Goal: Task Accomplishment & Management: Complete application form

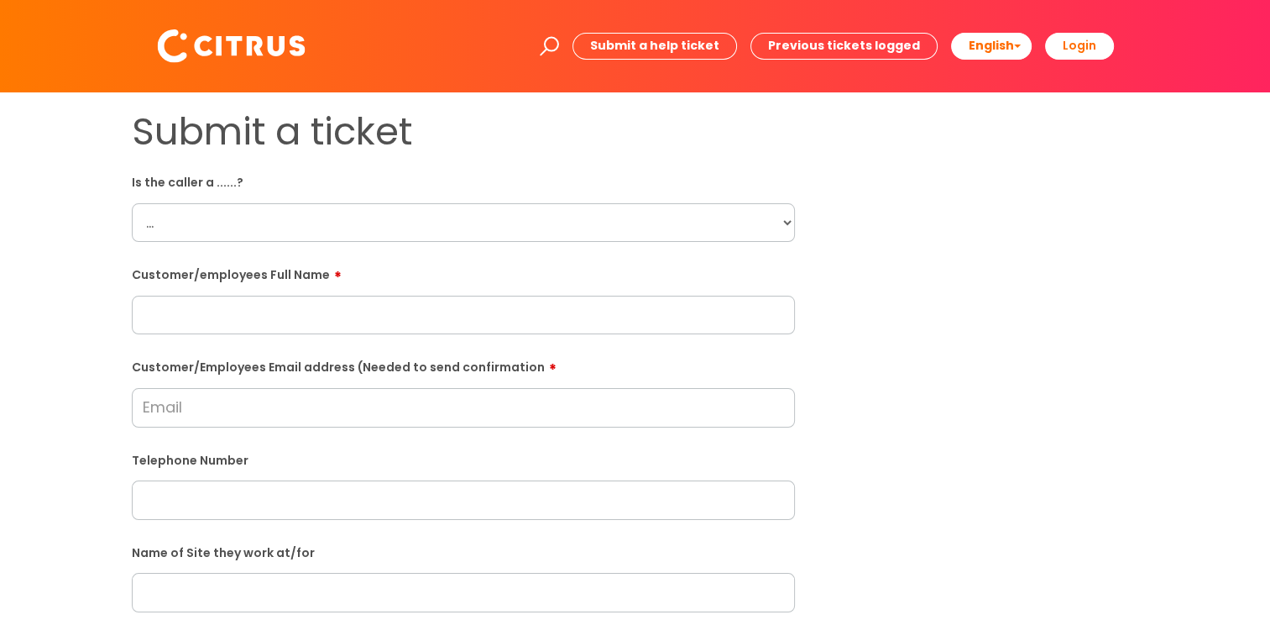
click at [339, 228] on select "... Citrus Customer Citrus Employee [DEMOGRAPHIC_DATA] Supplier" at bounding box center [463, 222] width 663 height 39
select select "Citrus Employee"
click at [132, 203] on select "... Citrus Customer Citrus Employee [DEMOGRAPHIC_DATA] Supplier" at bounding box center [463, 222] width 663 height 39
click at [369, 323] on input "text" at bounding box center [463, 315] width 663 height 39
click at [452, 314] on input "text" at bounding box center [463, 315] width 663 height 39
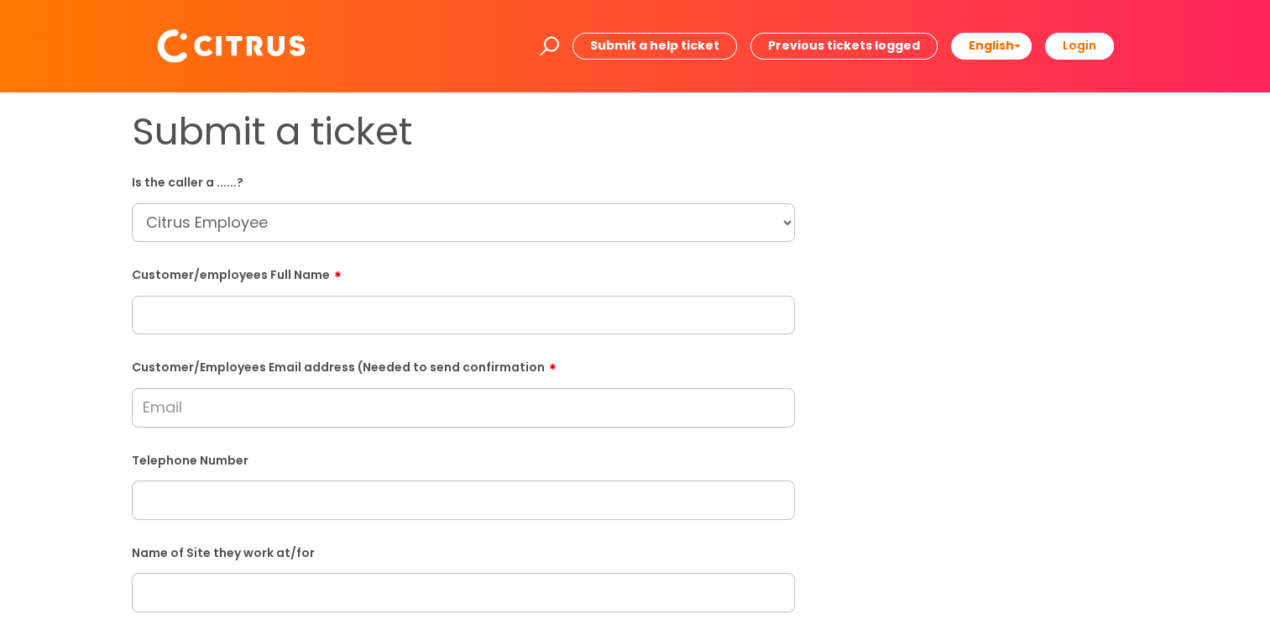
paste input "[PERSON_NAME]"
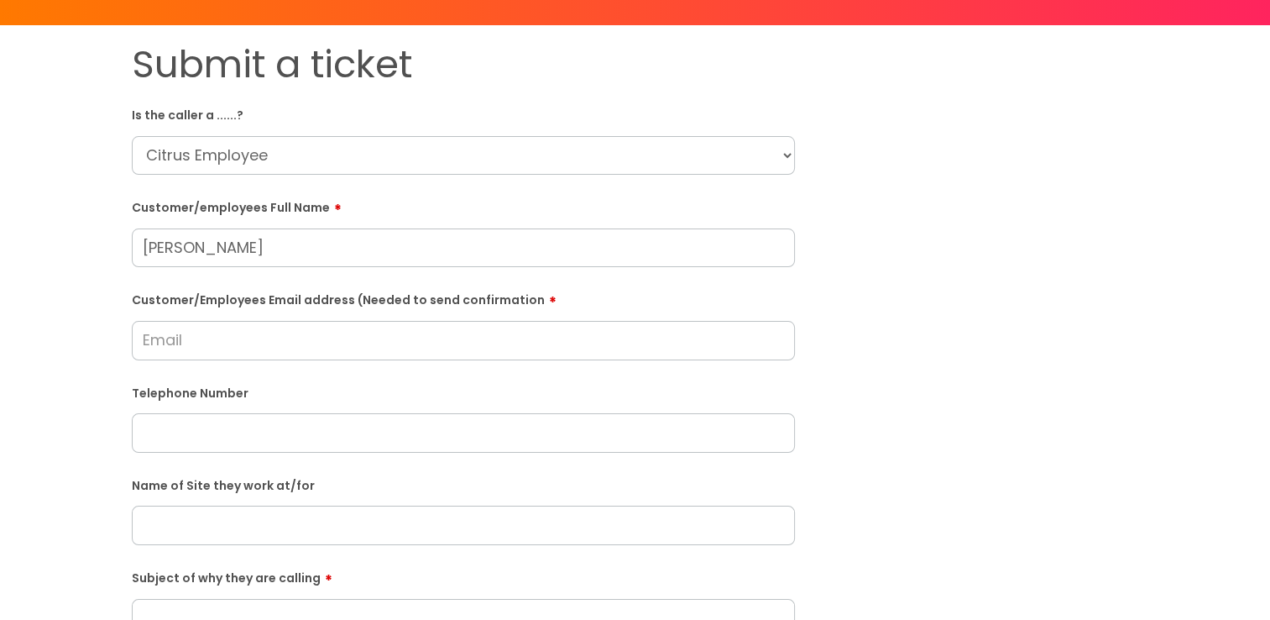
scroll to position [168, 0]
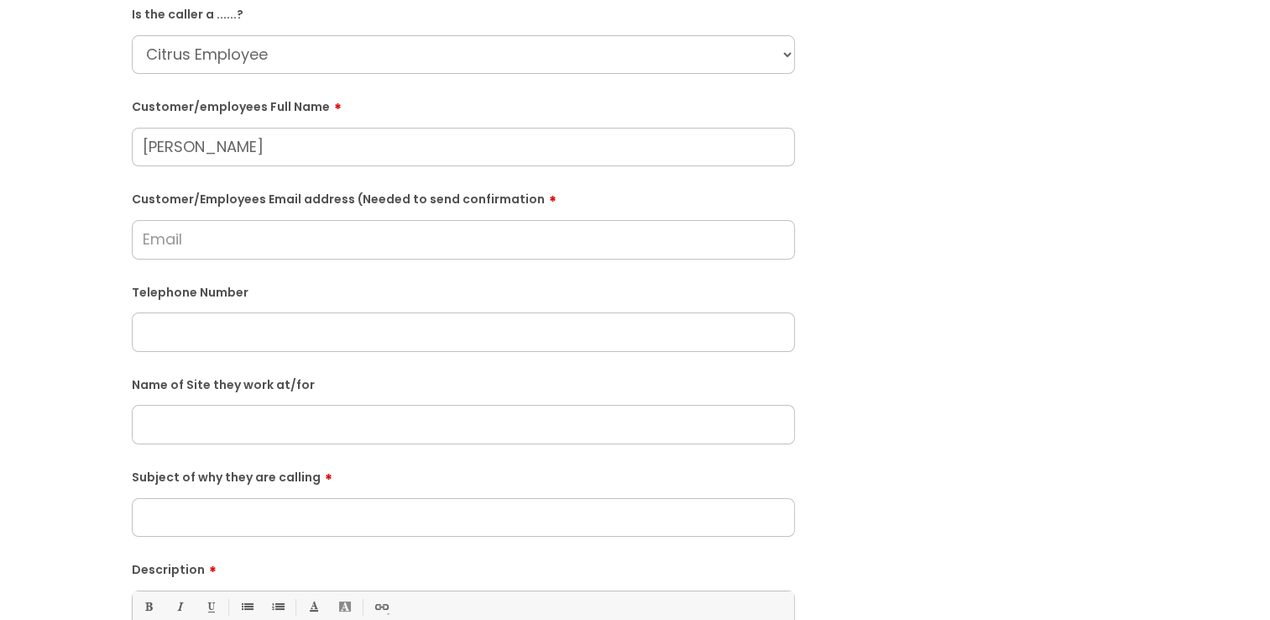
type input "[PERSON_NAME]"
click at [255, 236] on input "Customer/Employees Email address (Needed to send confirmation" at bounding box center [463, 239] width 663 height 39
click at [467, 333] on input "text" at bounding box center [463, 331] width 663 height 39
click at [311, 344] on input "text" at bounding box center [463, 331] width 663 height 39
paste input "07438276595"
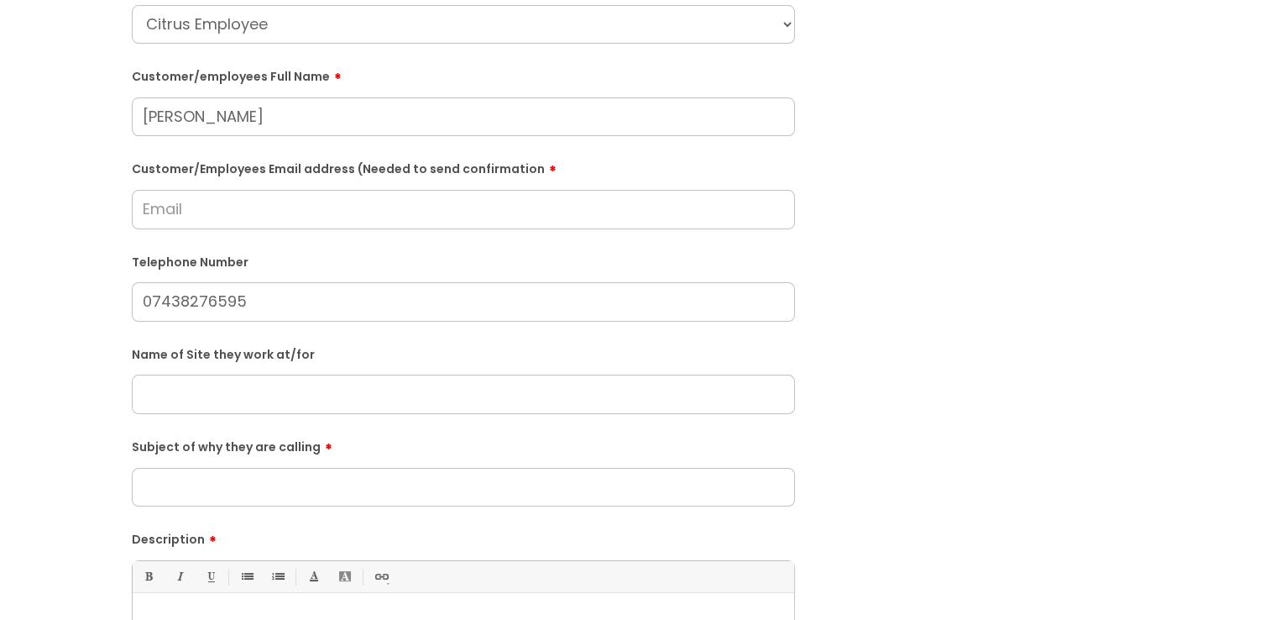
scroll to position [252, 0]
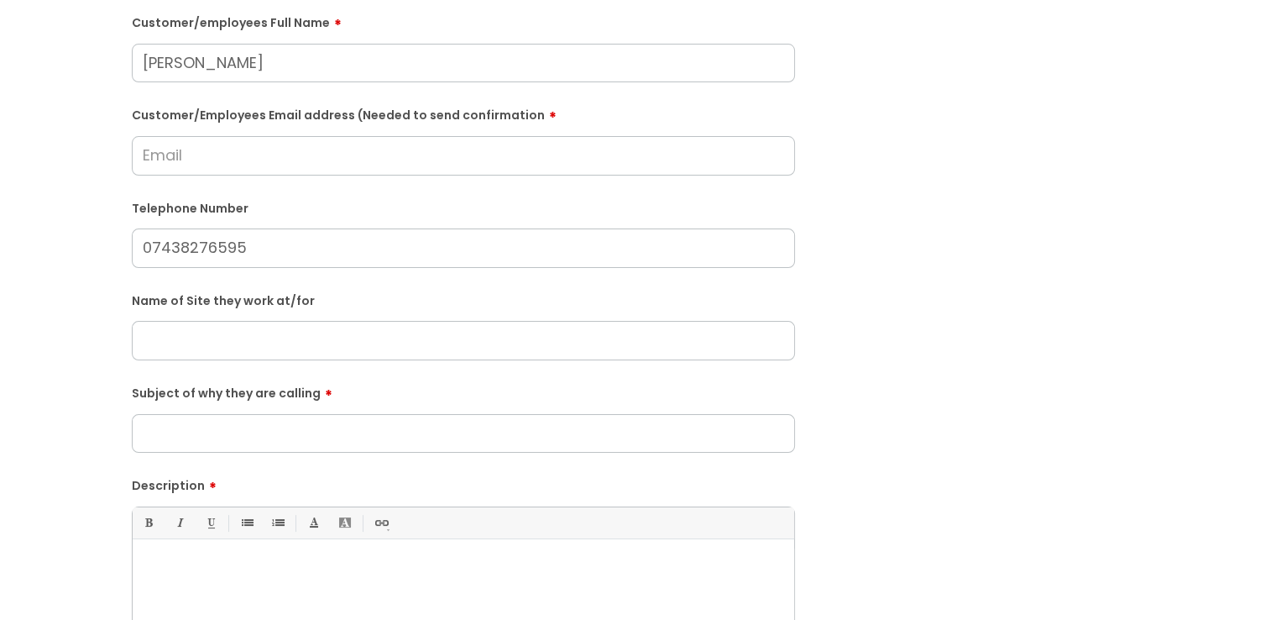
type input "07438276595"
click at [301, 351] on input "text" at bounding box center [463, 340] width 663 height 39
click at [309, 565] on p at bounding box center [463, 568] width 636 height 15
paste div
click at [304, 432] on input "Subject of why they are calling" at bounding box center [463, 433] width 663 height 39
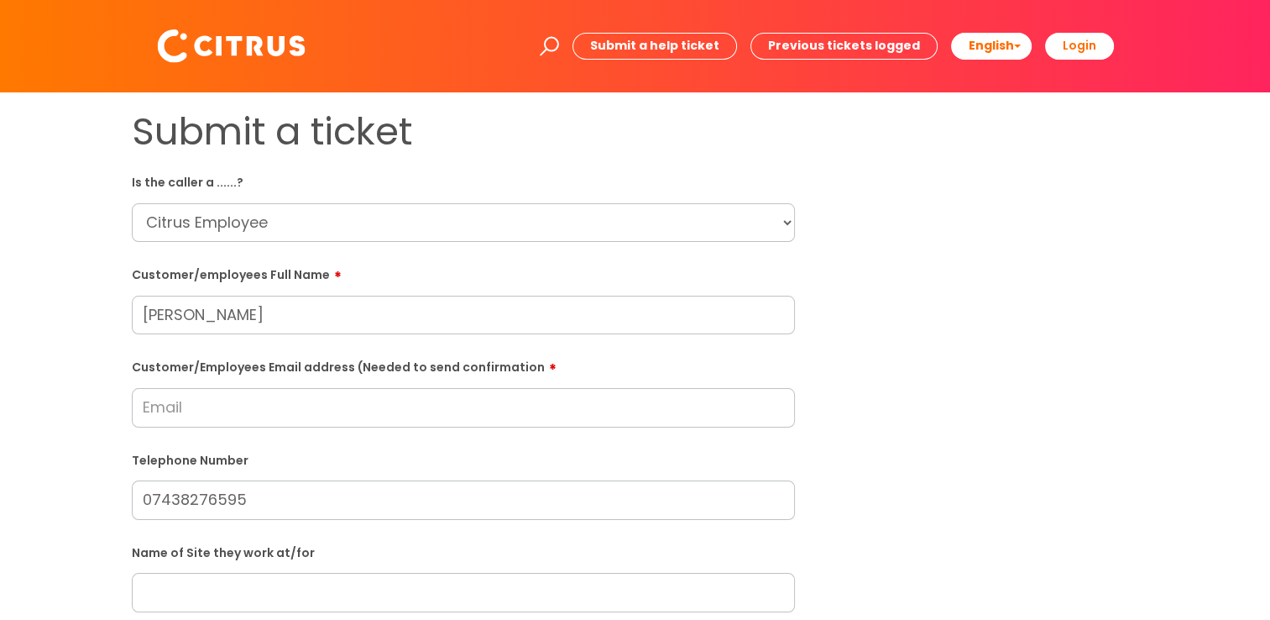
scroll to position [0, 0]
type input "Payroll"
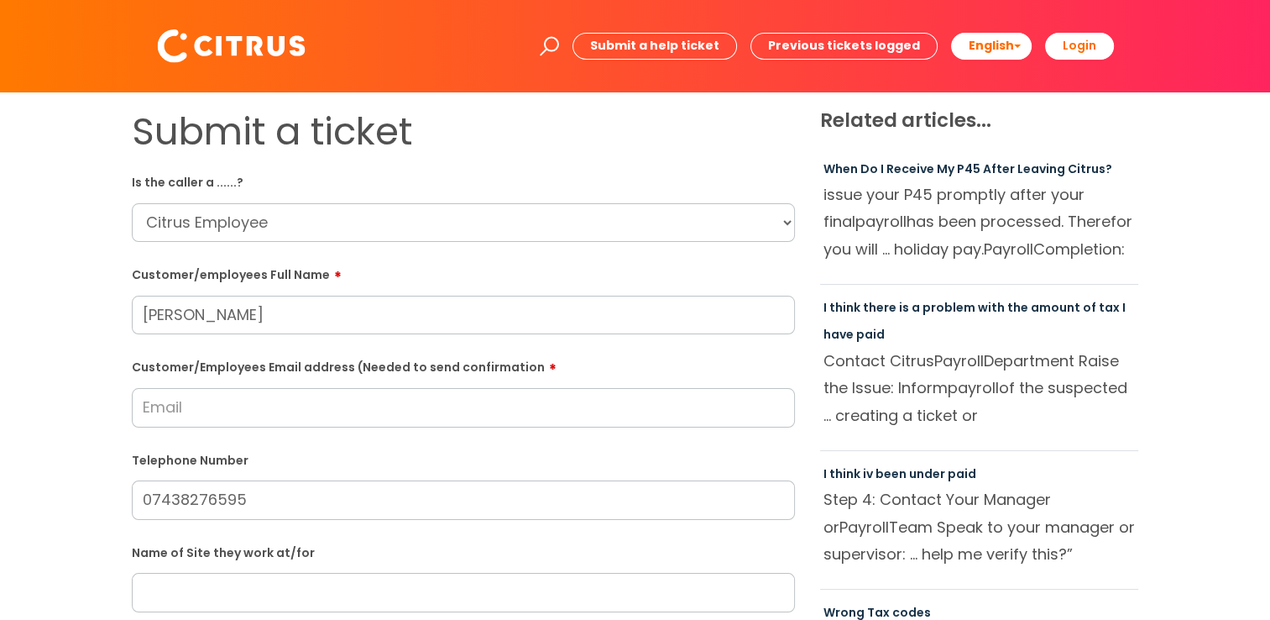
click at [236, 419] on input "Customer/Employees Email address (Needed to send confirmation" at bounding box center [463, 407] width 663 height 39
paste input "[EMAIL_ADDRESS][DOMAIN_NAME]"
type input "[EMAIL_ADDRESS][DOMAIN_NAME]"
click at [395, 449] on form "Is the caller a ......? ... Citrus Customer Citrus Employee [DEMOGRAPHIC_DATA] …" at bounding box center [463, 608] width 663 height 881
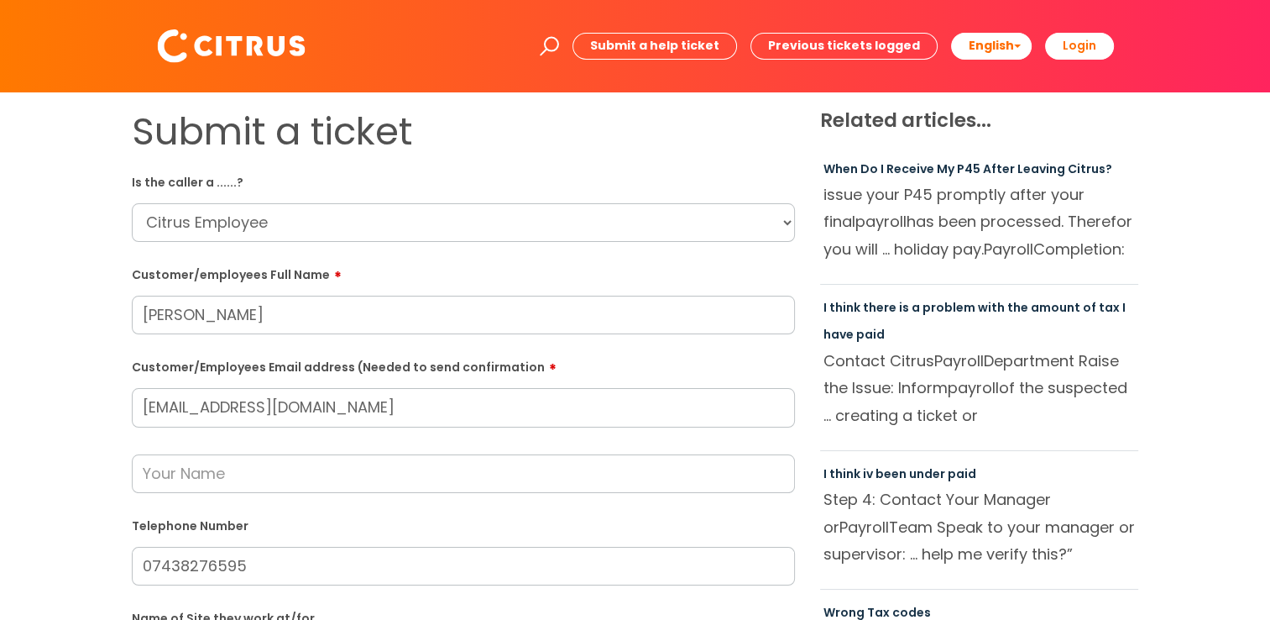
click at [387, 464] on input "text" at bounding box center [463, 473] width 663 height 39
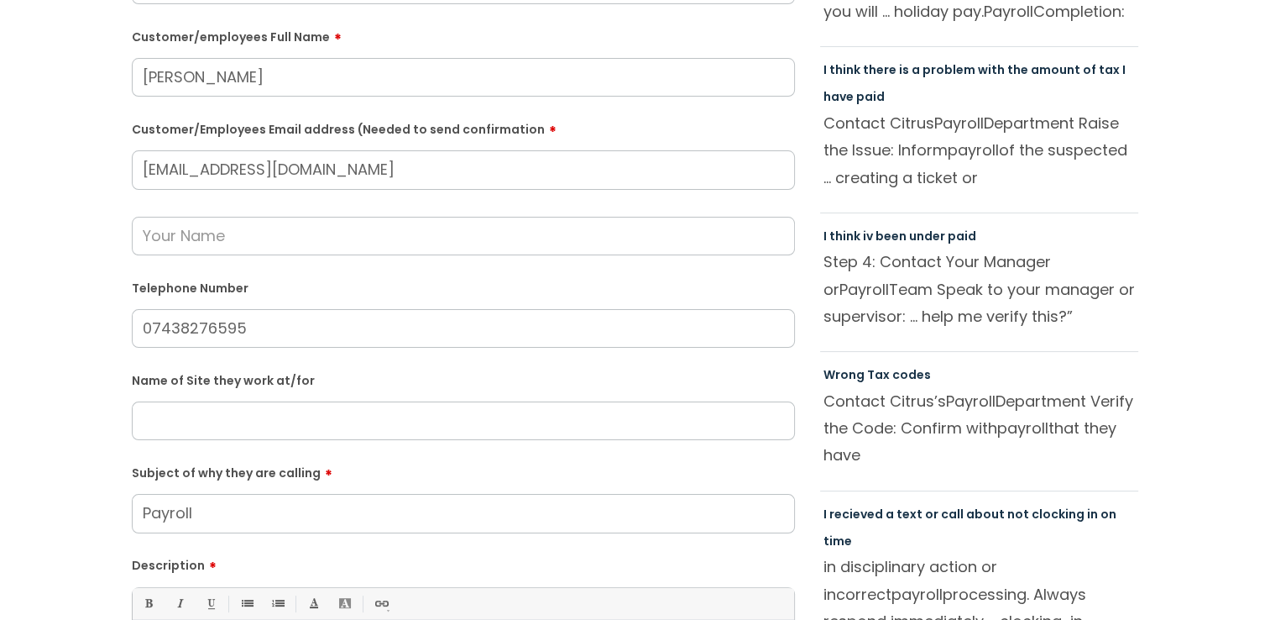
scroll to position [336, 0]
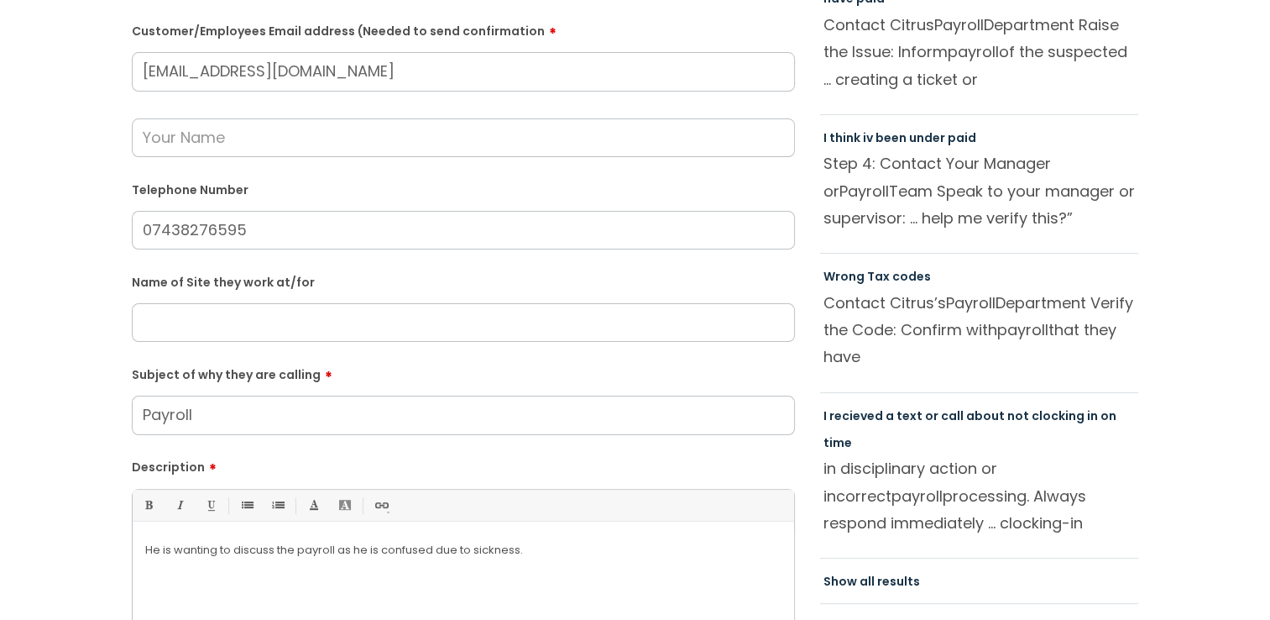
click at [215, 337] on input "text" at bounding box center [463, 322] width 663 height 39
drag, startPoint x: 235, startPoint y: 334, endPoint x: 262, endPoint y: 334, distance: 26.9
click at [235, 334] on input "text" at bounding box center [463, 322] width 663 height 39
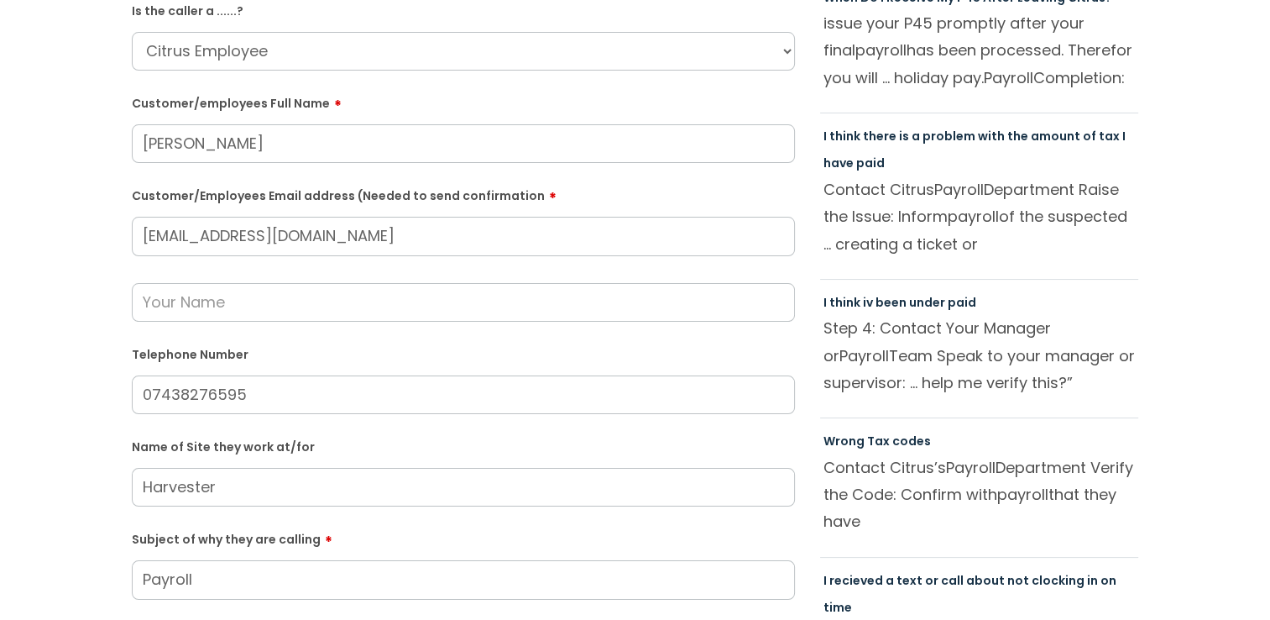
scroll to position [168, 0]
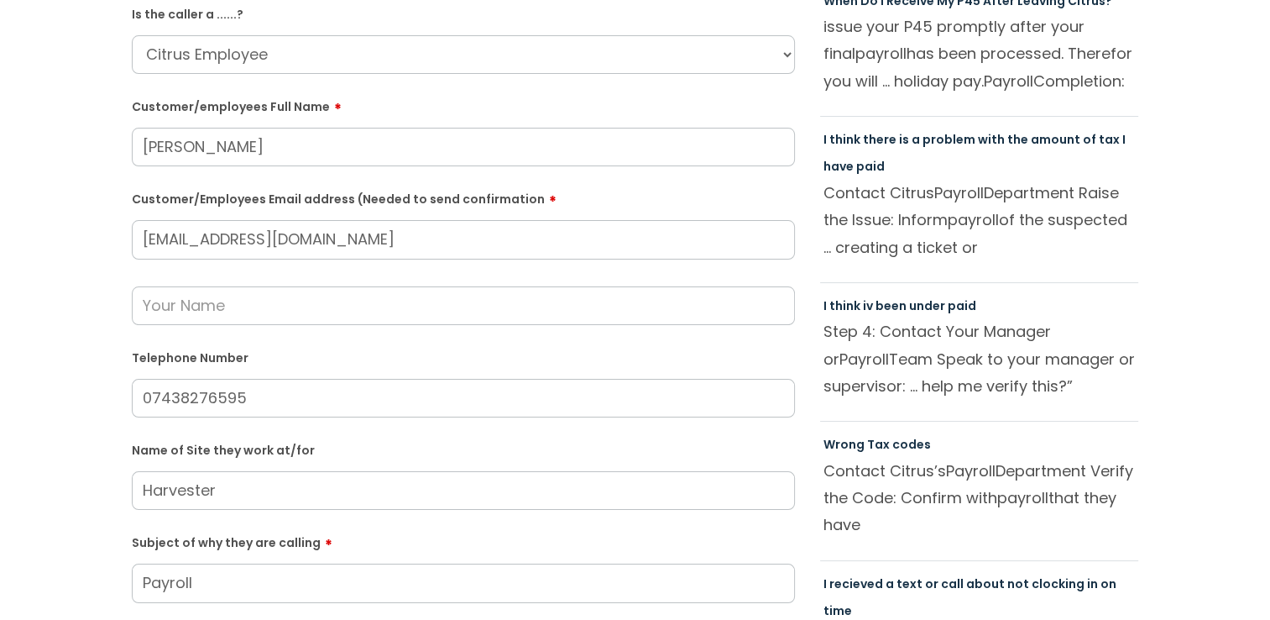
type input "Harvester"
click at [303, 307] on input "text" at bounding box center [463, 305] width 663 height 39
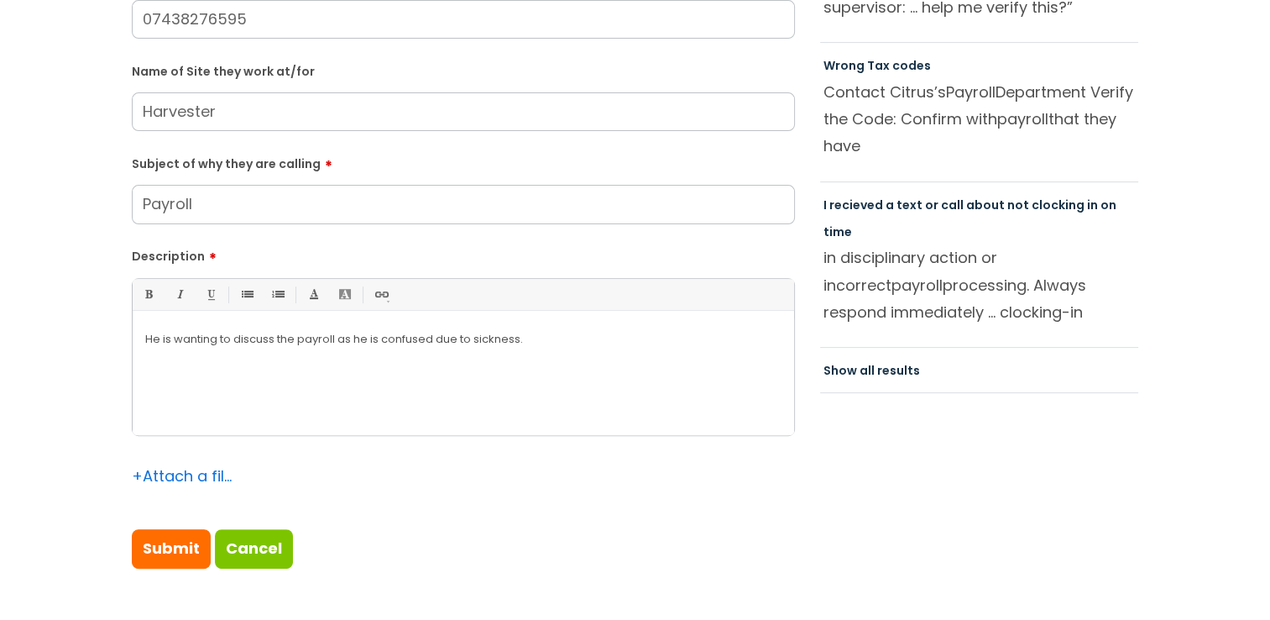
scroll to position [588, 0]
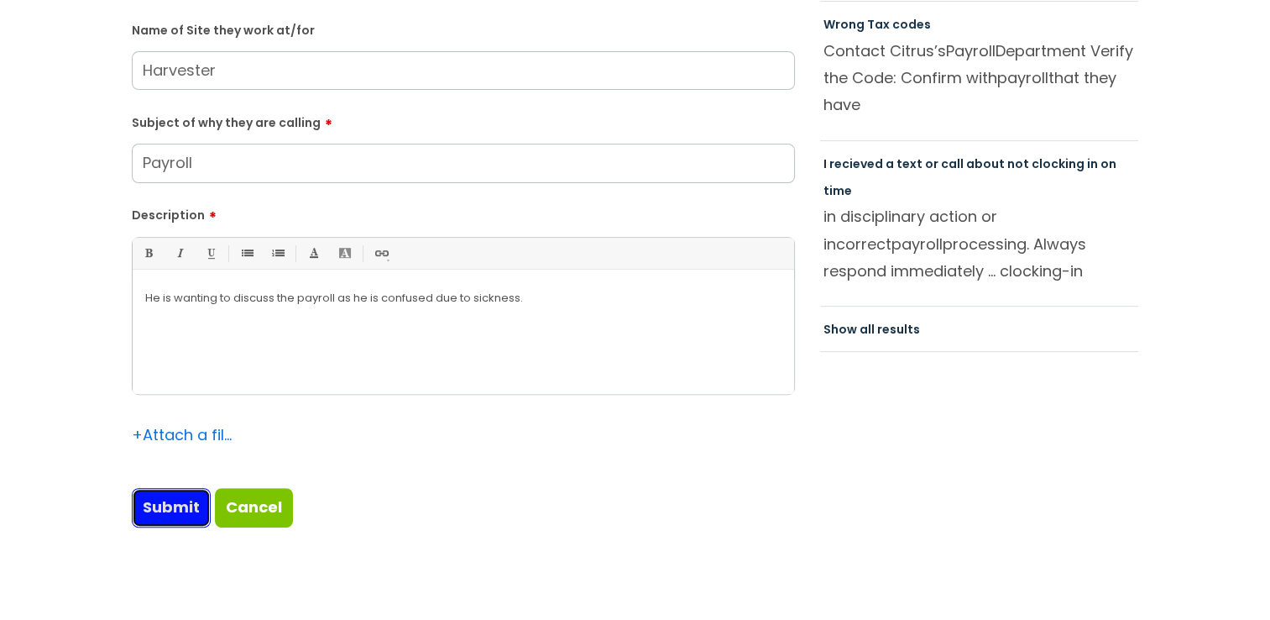
click at [160, 514] on input "Submit" at bounding box center [171, 507] width 79 height 39
type input "Please Wait..."
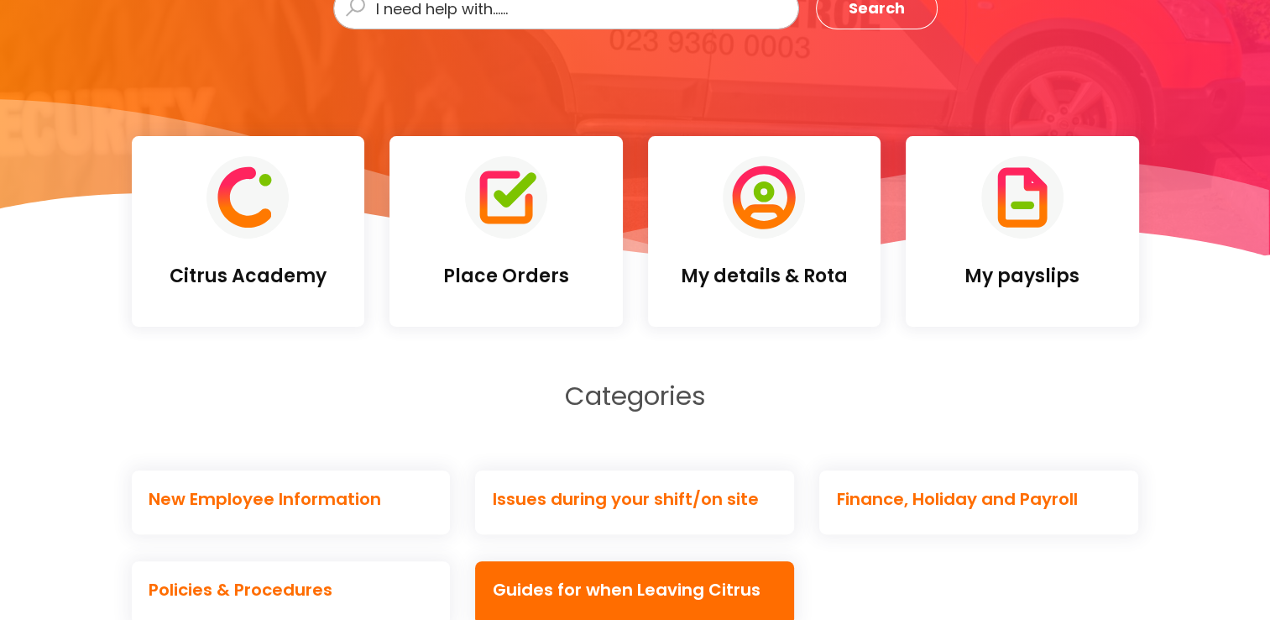
scroll to position [588, 0]
